Goal: Find specific page/section: Find specific page/section

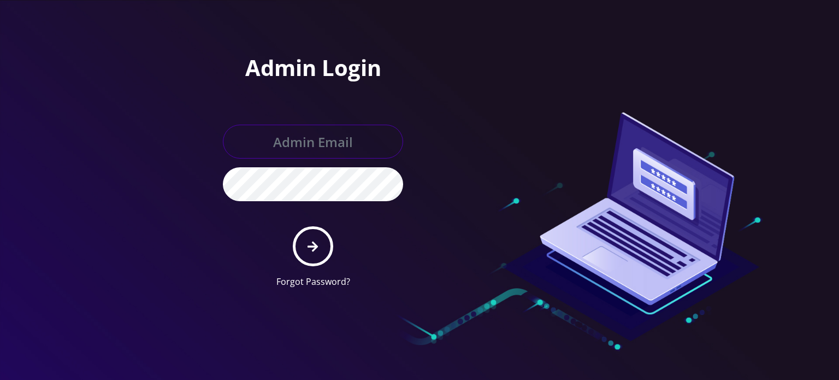
type input "[EMAIL_ADDRESS][DOMAIN_NAME]"
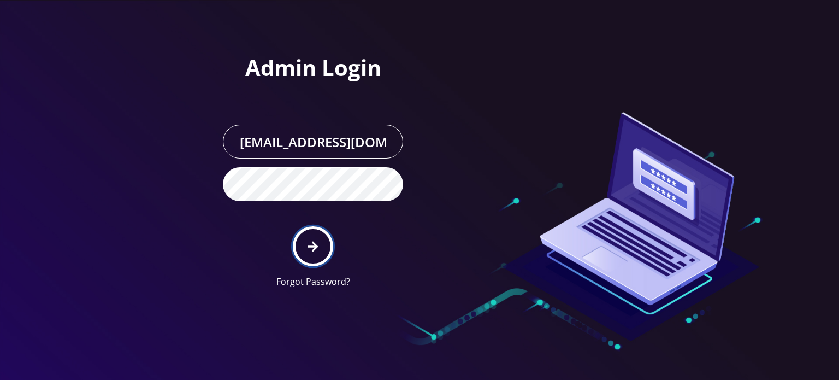
click at [312, 244] on icon "submit" at bounding box center [312, 246] width 10 height 12
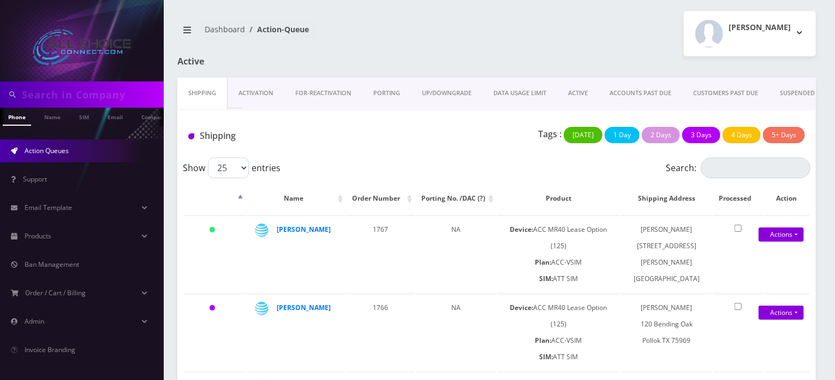
click at [104, 88] on input "text" at bounding box center [91, 94] width 139 height 21
paste input "Swearingen"
type input "Swearingen"
click at [46, 121] on link "Name" at bounding box center [52, 117] width 27 height 18
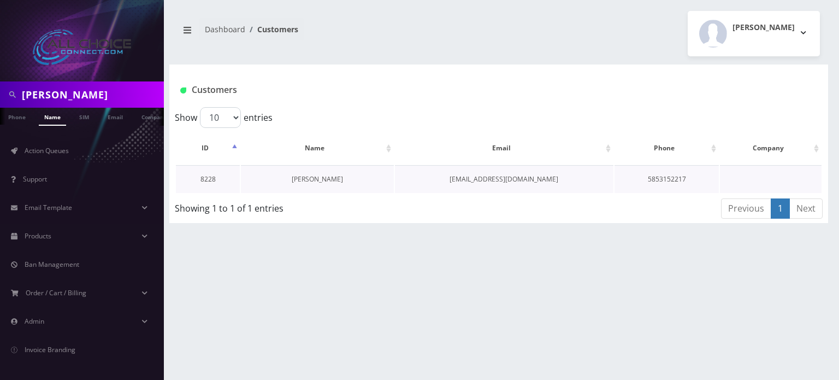
click at [297, 178] on link "[PERSON_NAME]" at bounding box center [317, 178] width 51 height 9
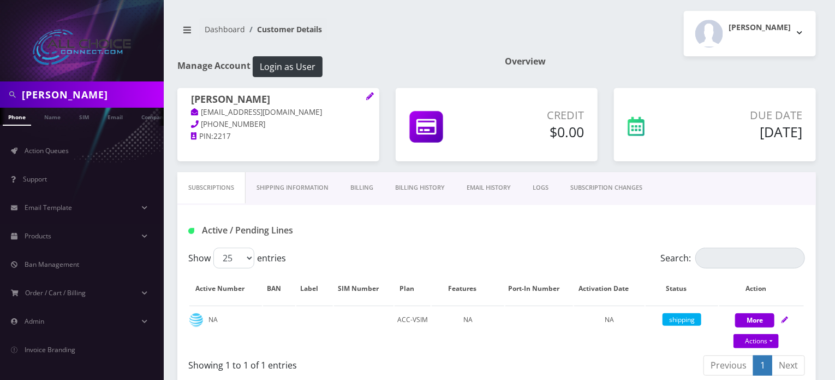
click at [425, 182] on link "Billing History" at bounding box center [420, 187] width 72 height 31
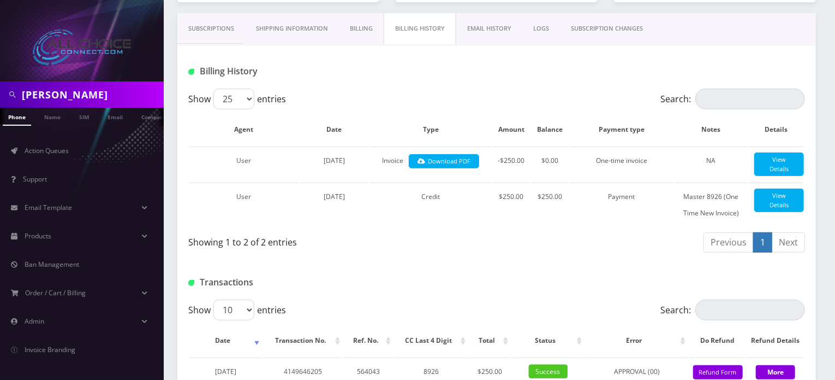
scroll to position [294, 0]
